Goal: Check status: Check status

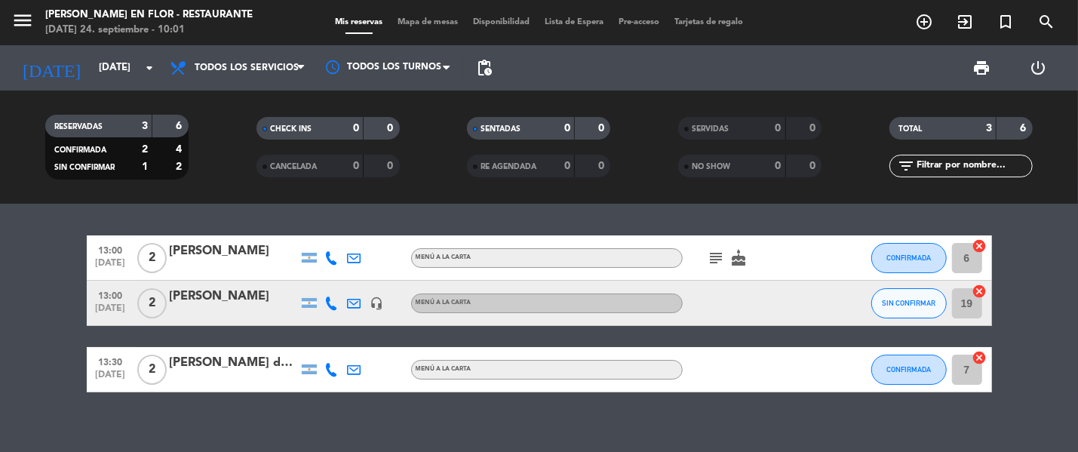
scroll to position [15, 0]
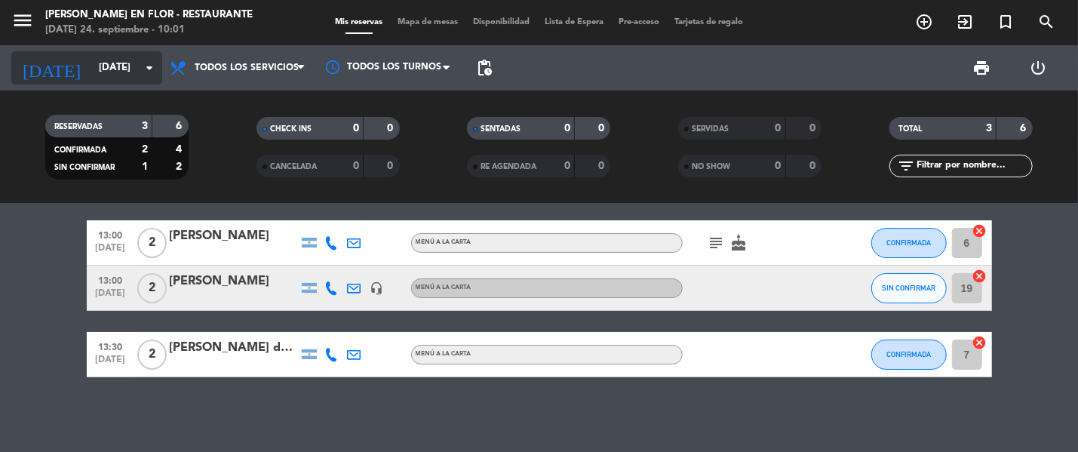
click at [94, 74] on input "[DATE]" at bounding box center [157, 67] width 132 height 27
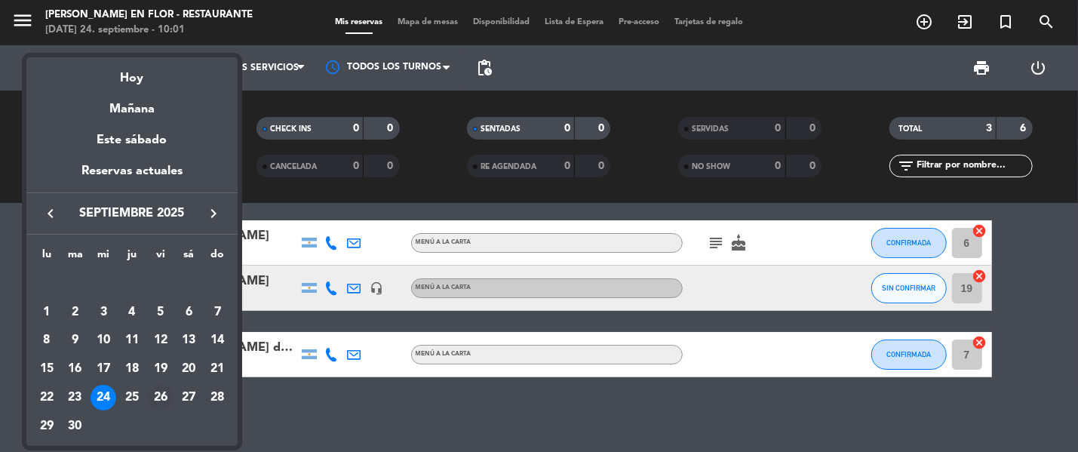
click at [162, 394] on div "26" at bounding box center [161, 398] width 26 height 26
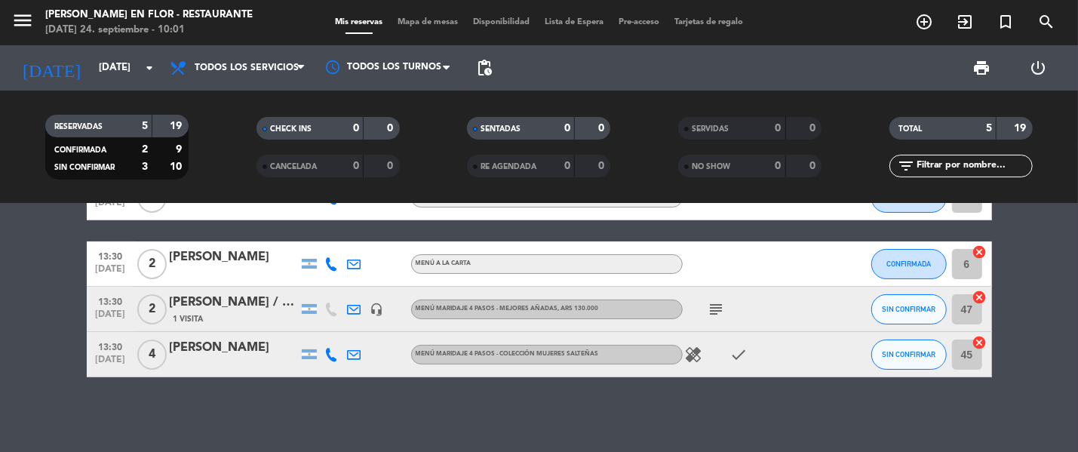
scroll to position [32, 0]
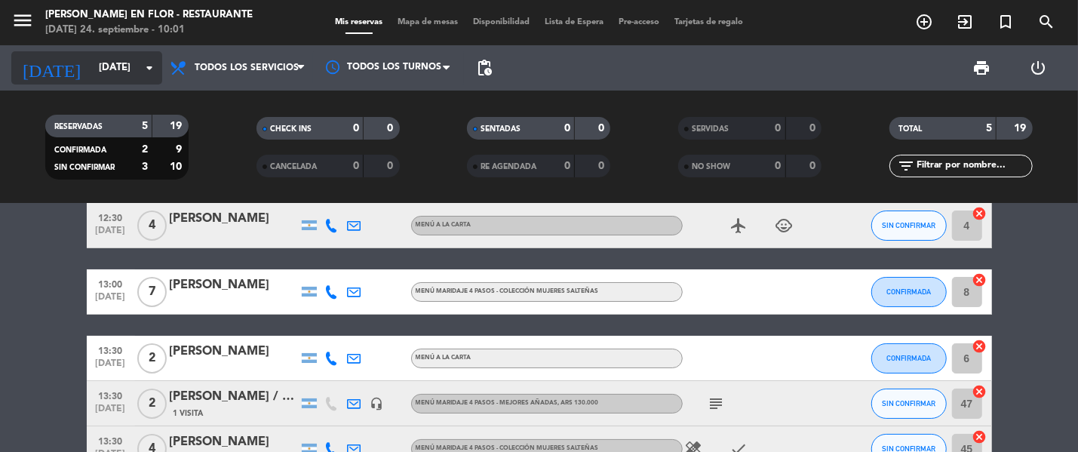
click at [104, 69] on input "[DATE]" at bounding box center [157, 67] width 132 height 27
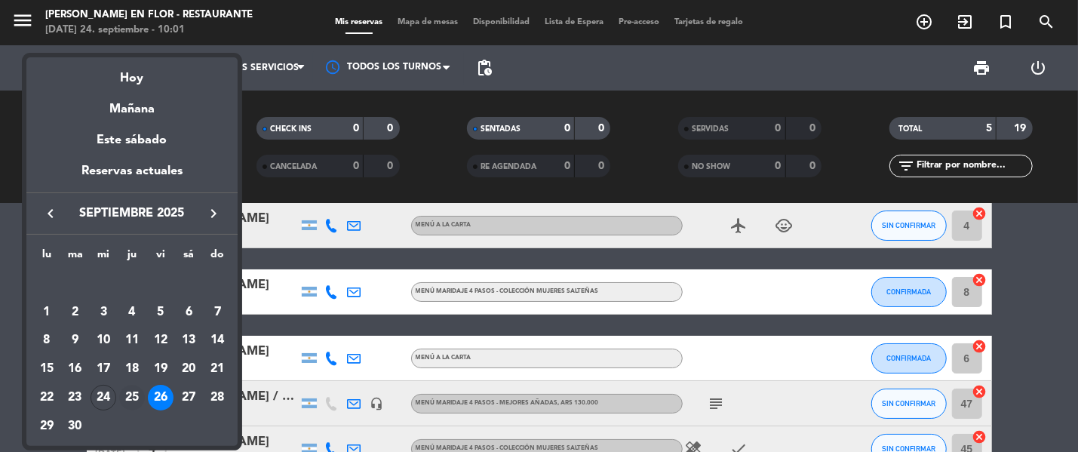
click at [134, 392] on div "25" at bounding box center [132, 398] width 26 height 26
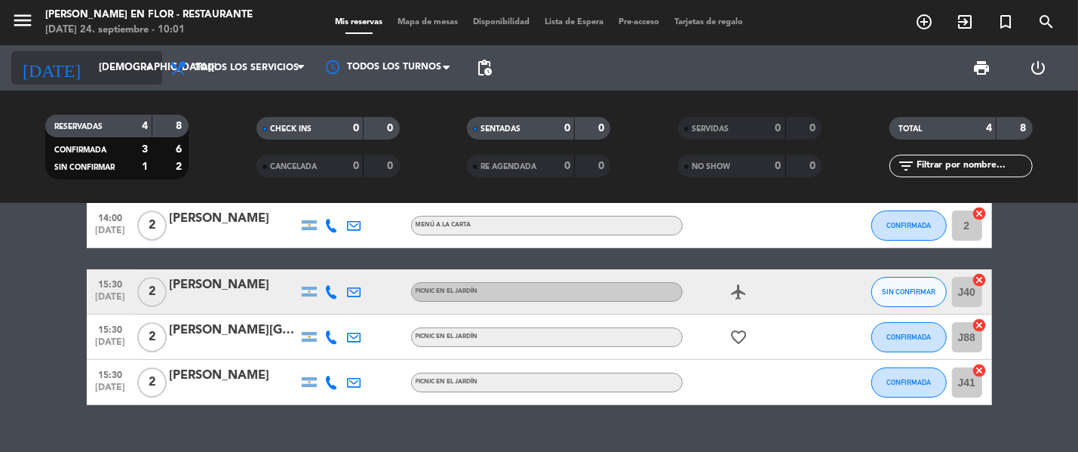
click at [105, 63] on input "[DEMOGRAPHIC_DATA][DATE]" at bounding box center [157, 67] width 132 height 27
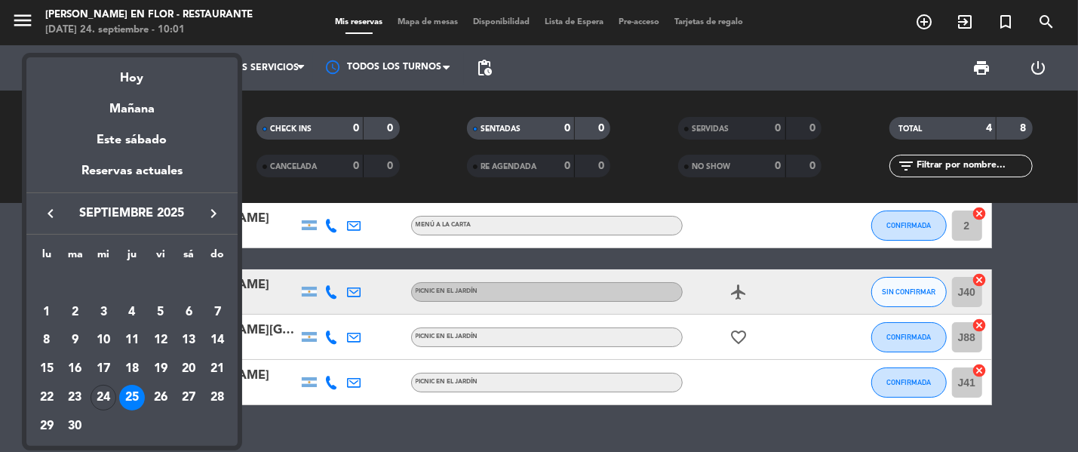
click at [188, 388] on div "27" at bounding box center [189, 398] width 26 height 26
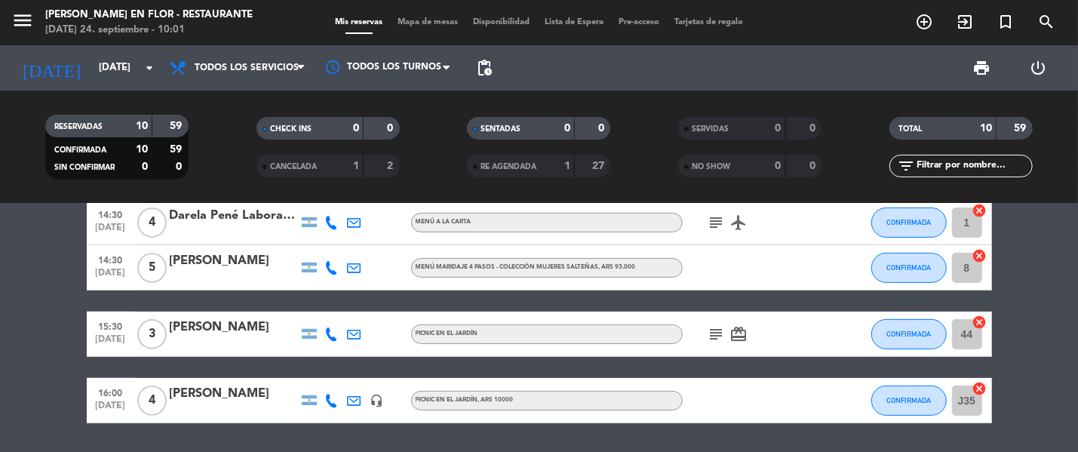
scroll to position [410, 0]
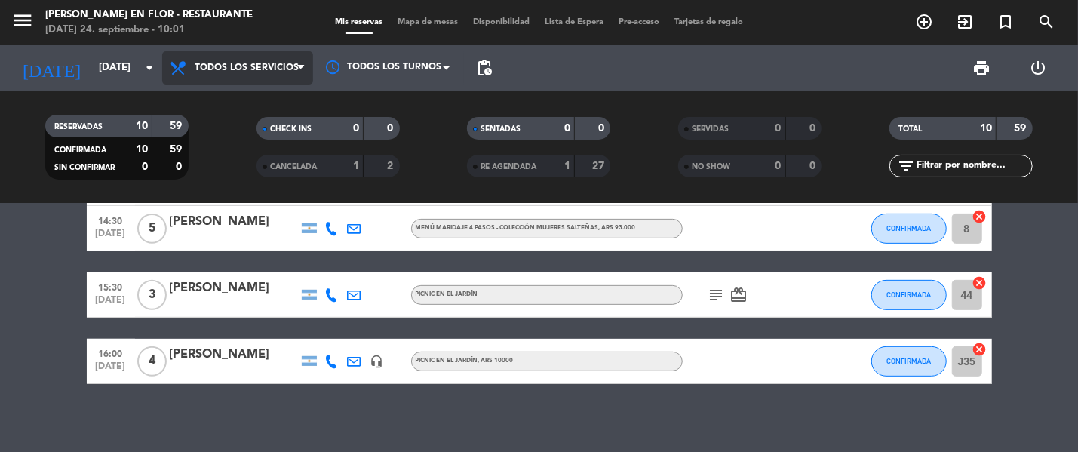
click at [226, 60] on span "Todos los servicios" at bounding box center [237, 67] width 151 height 33
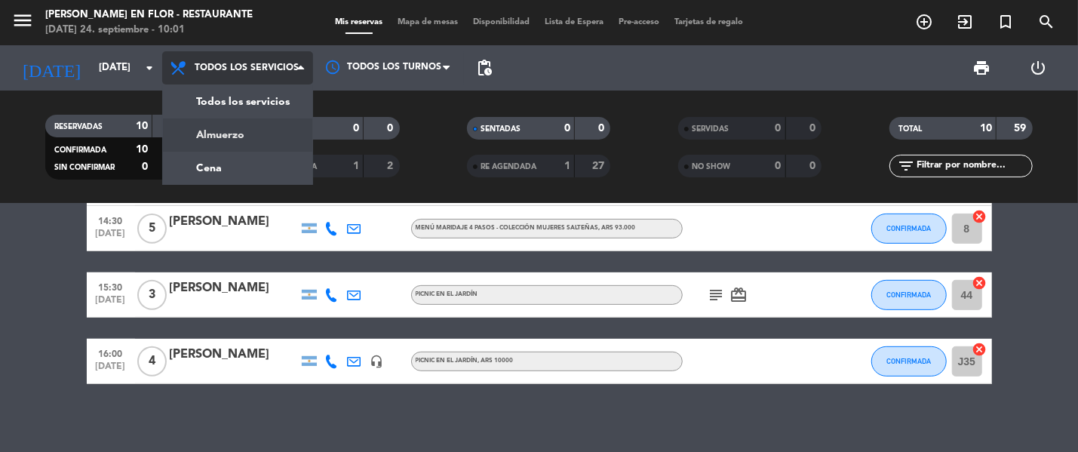
click at [228, 130] on div "menu [PERSON_NAME] en Flor - Restaurante [DATE] 24. septiembre - 10:01 Mis rese…" at bounding box center [539, 102] width 1078 height 204
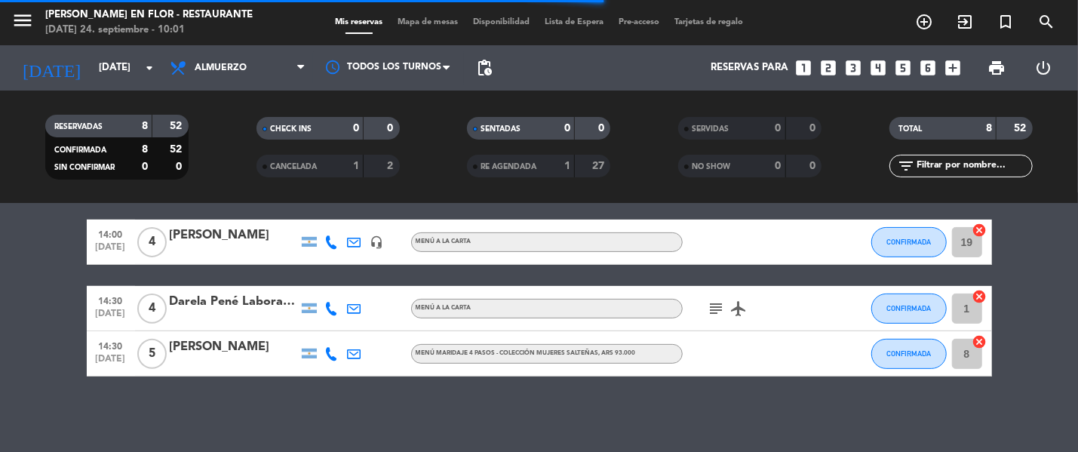
scroll to position [322, 0]
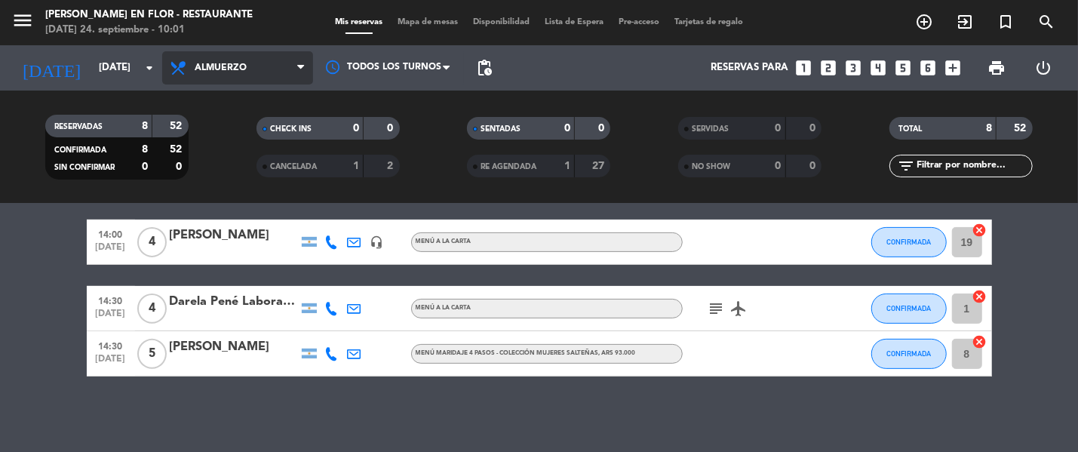
click at [241, 60] on span "Almuerzo" at bounding box center [237, 67] width 151 height 33
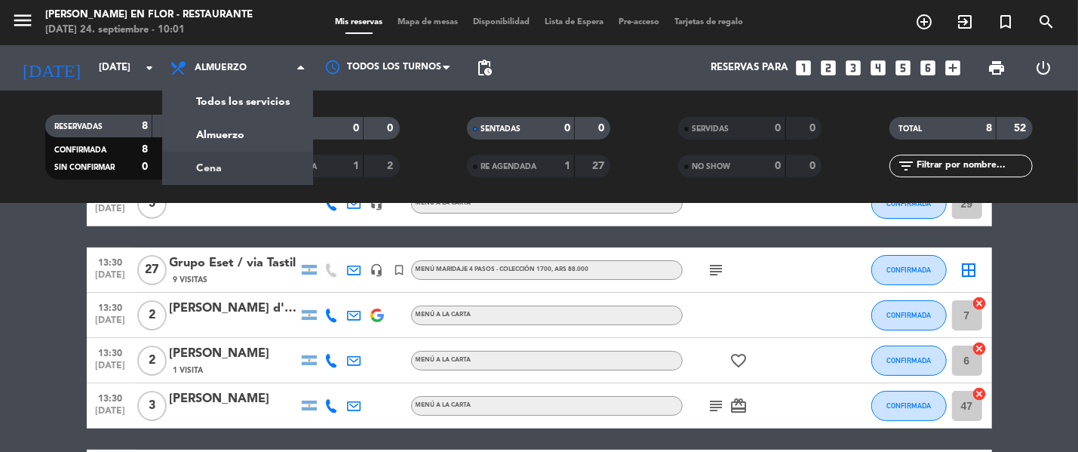
scroll to position [39, 0]
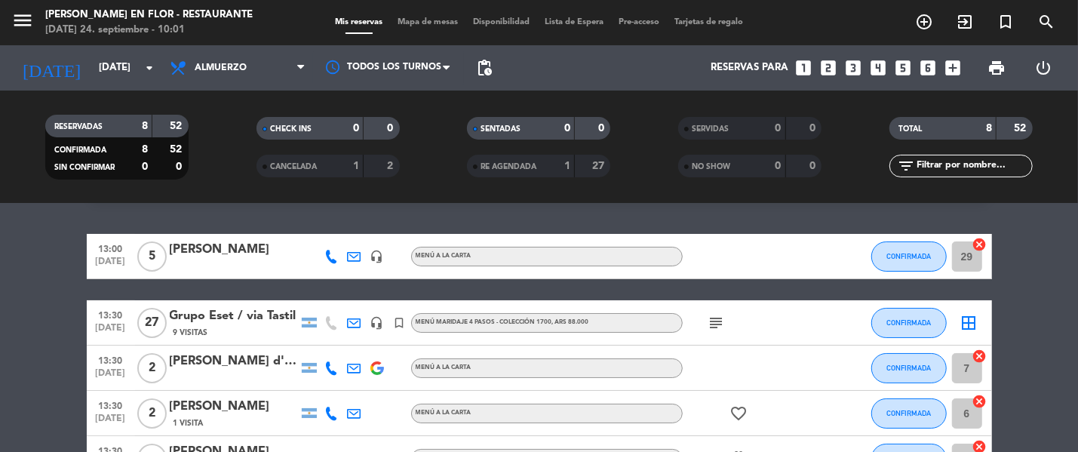
click at [721, 315] on icon "subject" at bounding box center [716, 323] width 18 height 18
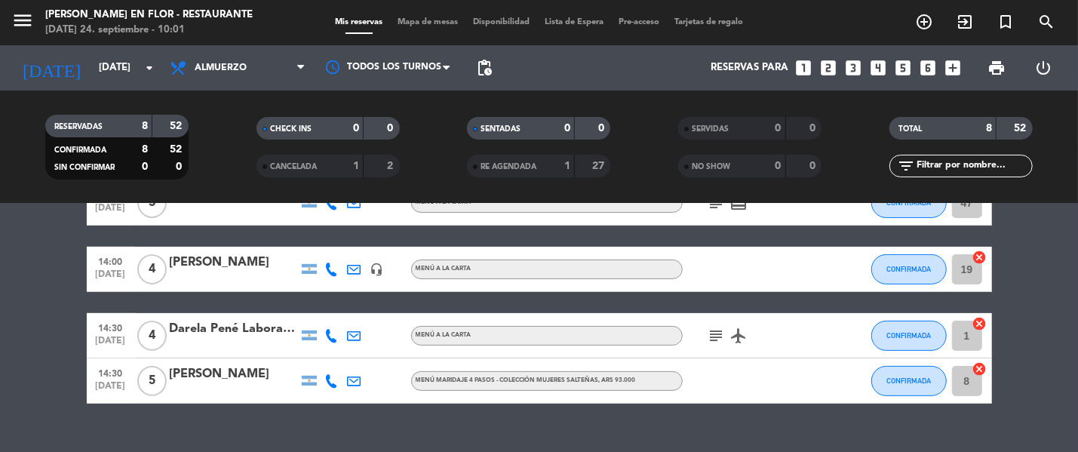
scroll to position [322, 0]
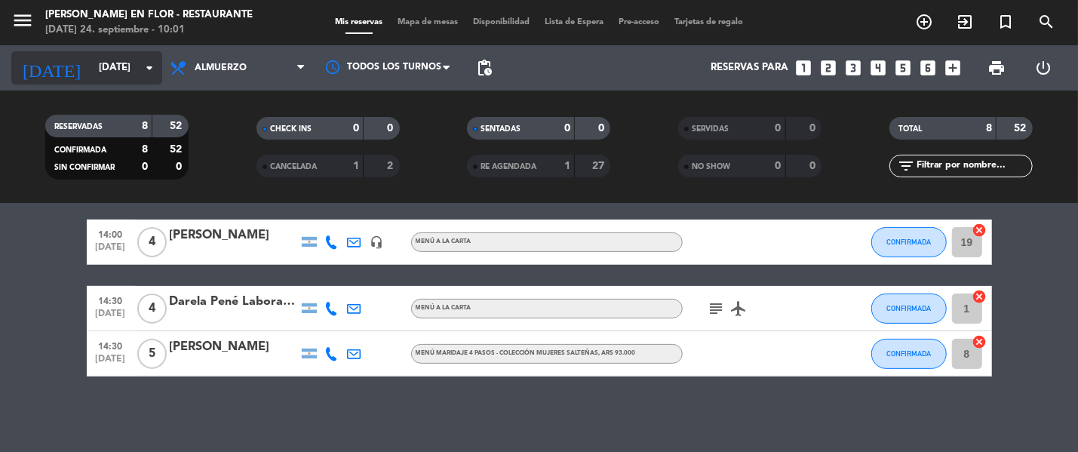
click at [132, 63] on input "[DATE]" at bounding box center [157, 67] width 132 height 27
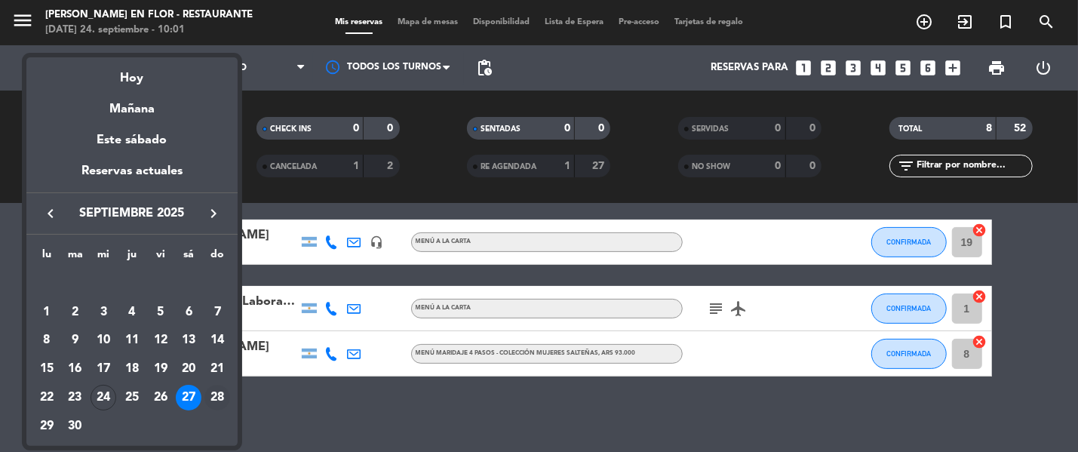
click at [216, 390] on div "28" at bounding box center [217, 398] width 26 height 26
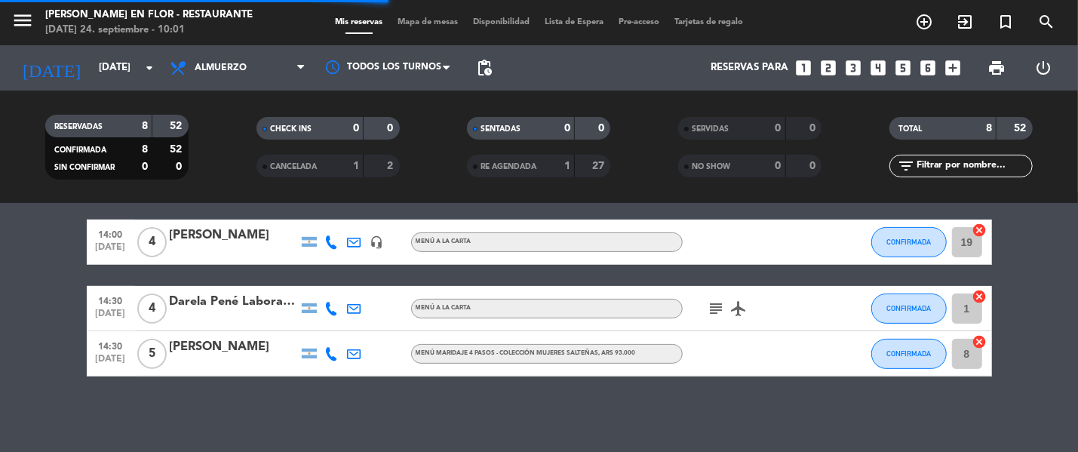
scroll to position [0, 0]
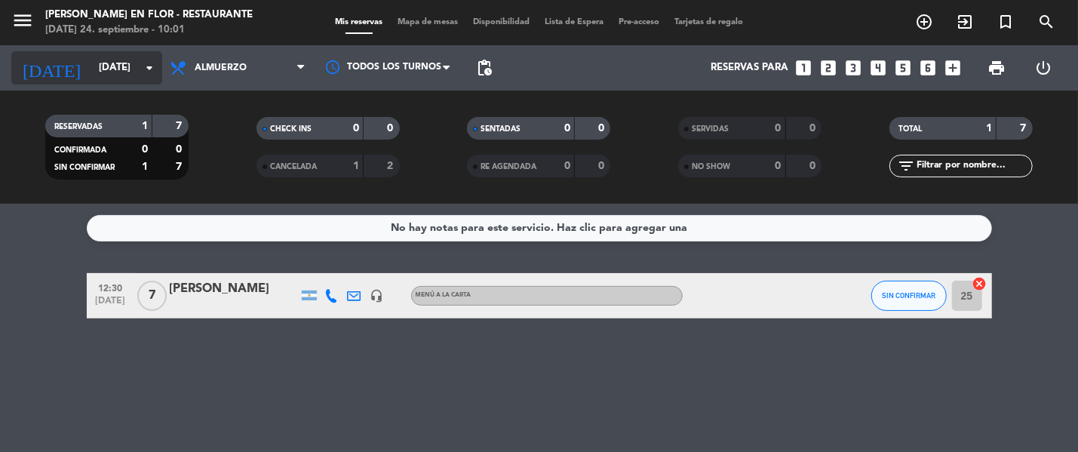
click at [91, 62] on input "[DATE]" at bounding box center [157, 67] width 132 height 27
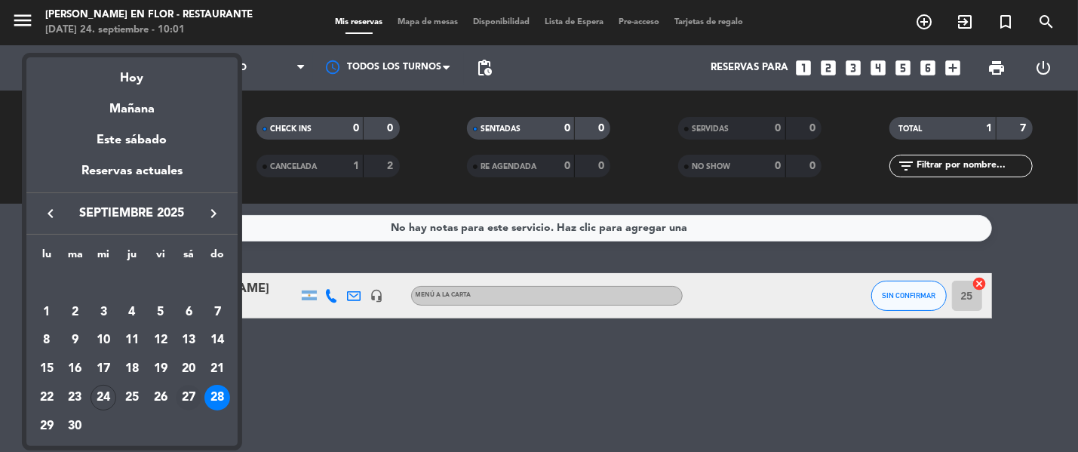
click at [187, 390] on div "27" at bounding box center [189, 398] width 26 height 26
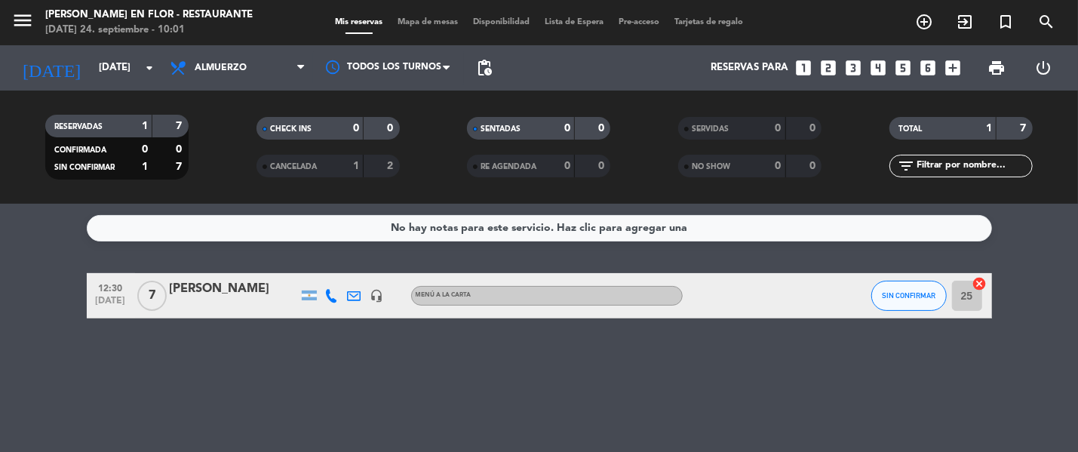
type input "[DATE]"
